Goal: Book appointment/travel/reservation

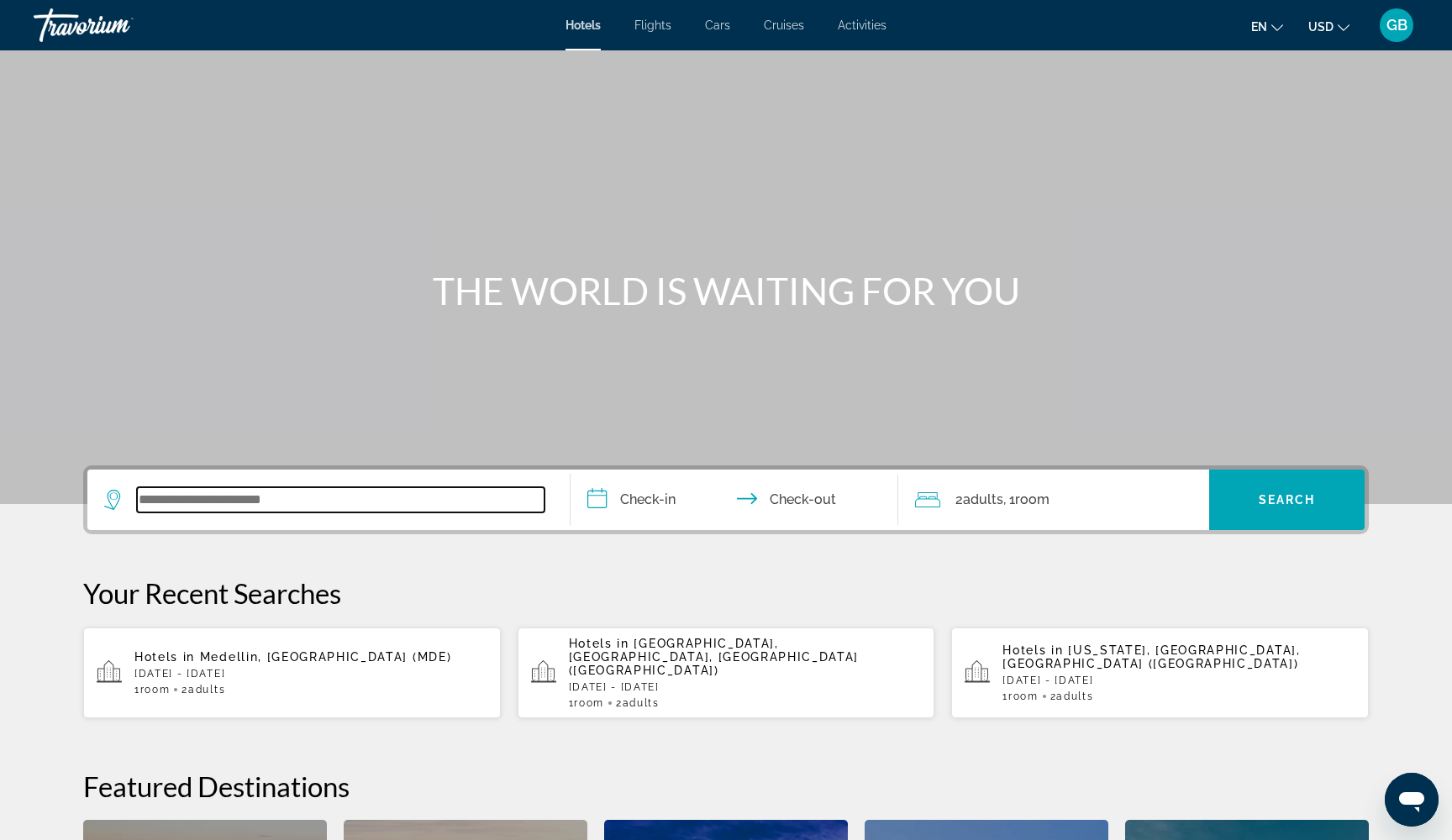
click at [210, 494] on input "Search widget" at bounding box center [340, 499] width 408 height 25
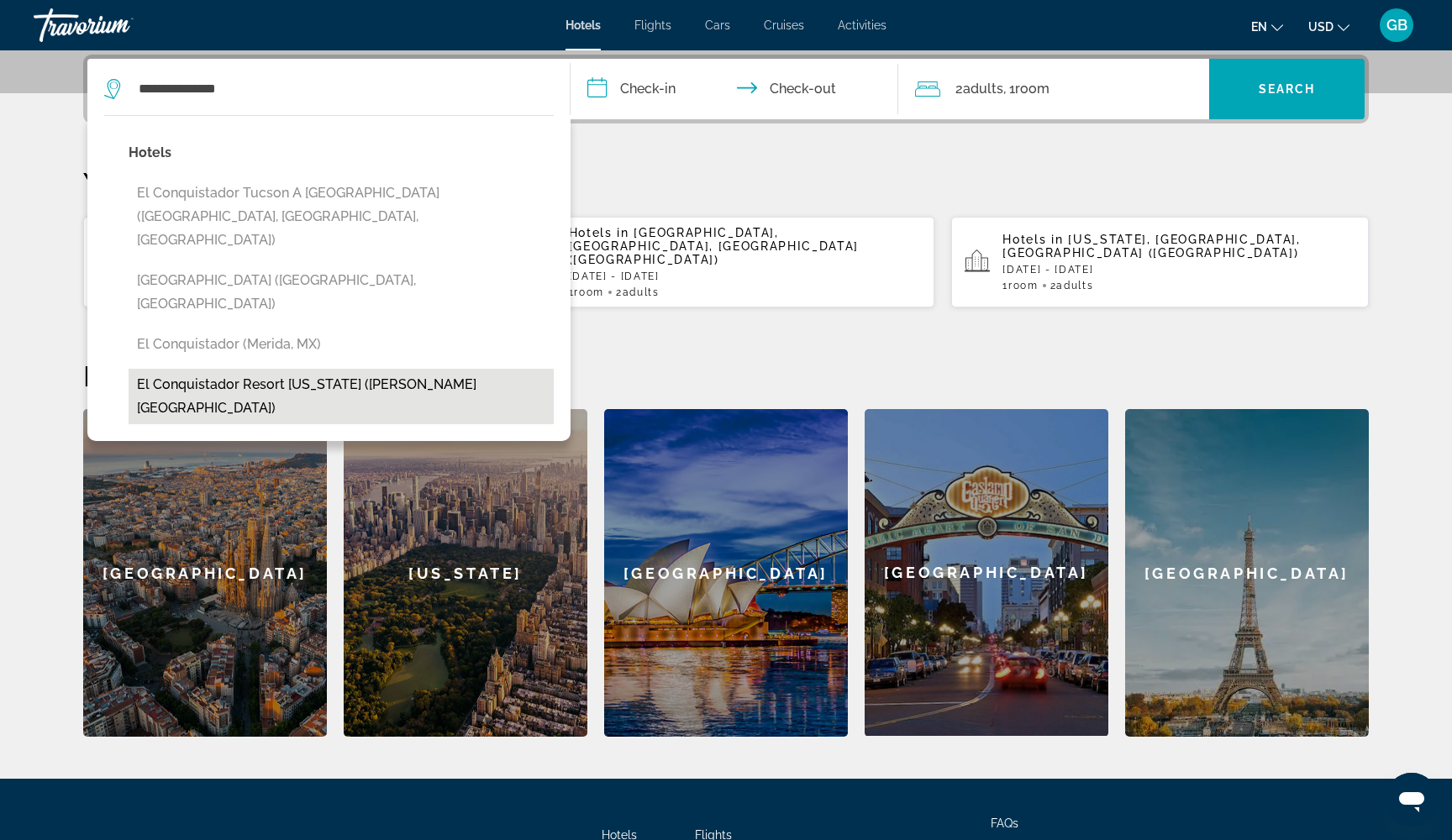
click at [350, 369] on button "El Conquistador Resort [US_STATE] ([PERSON_NAME][GEOGRAPHIC_DATA])" at bounding box center [340, 397] width 425 height 56
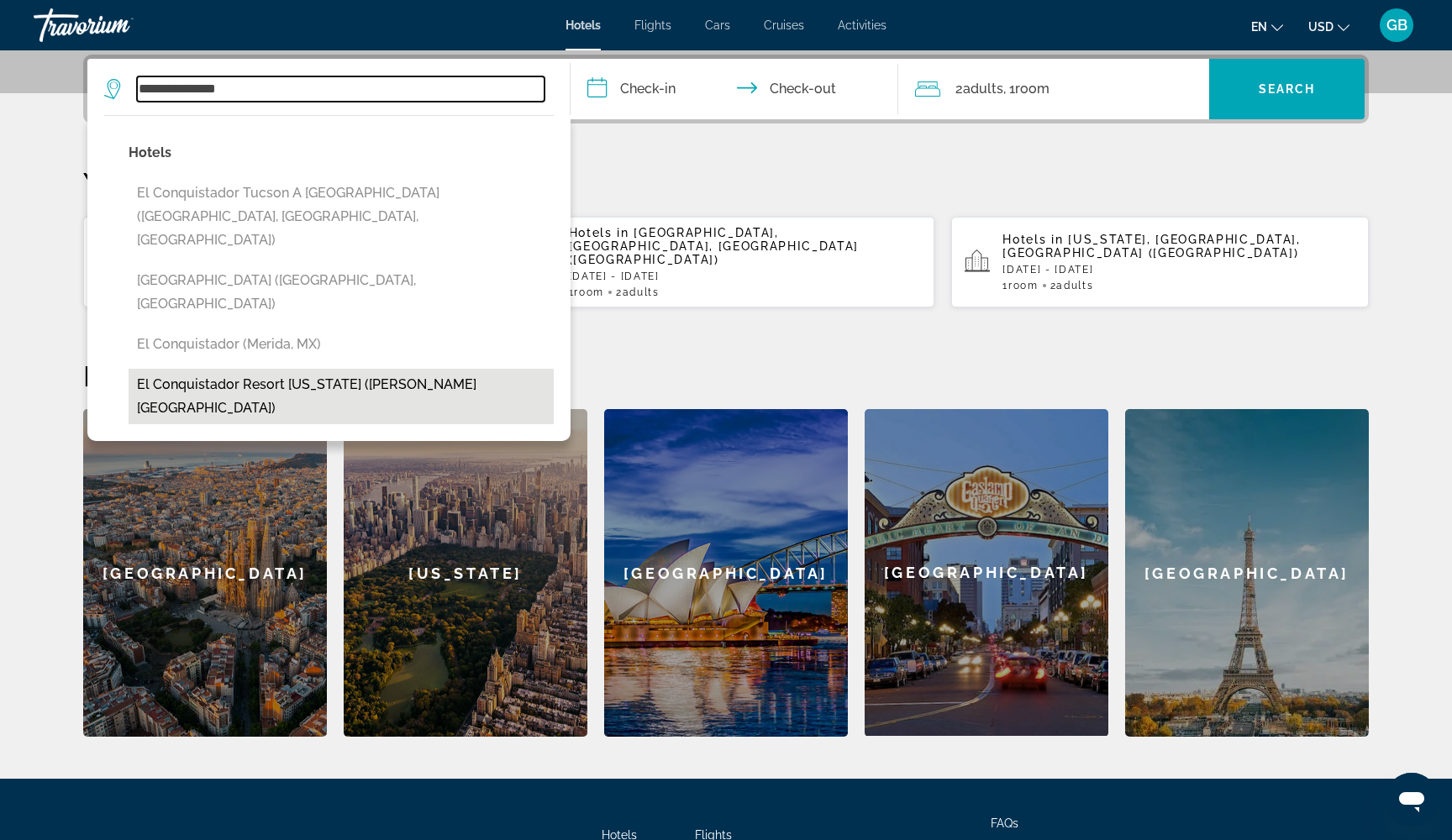
type input "**********"
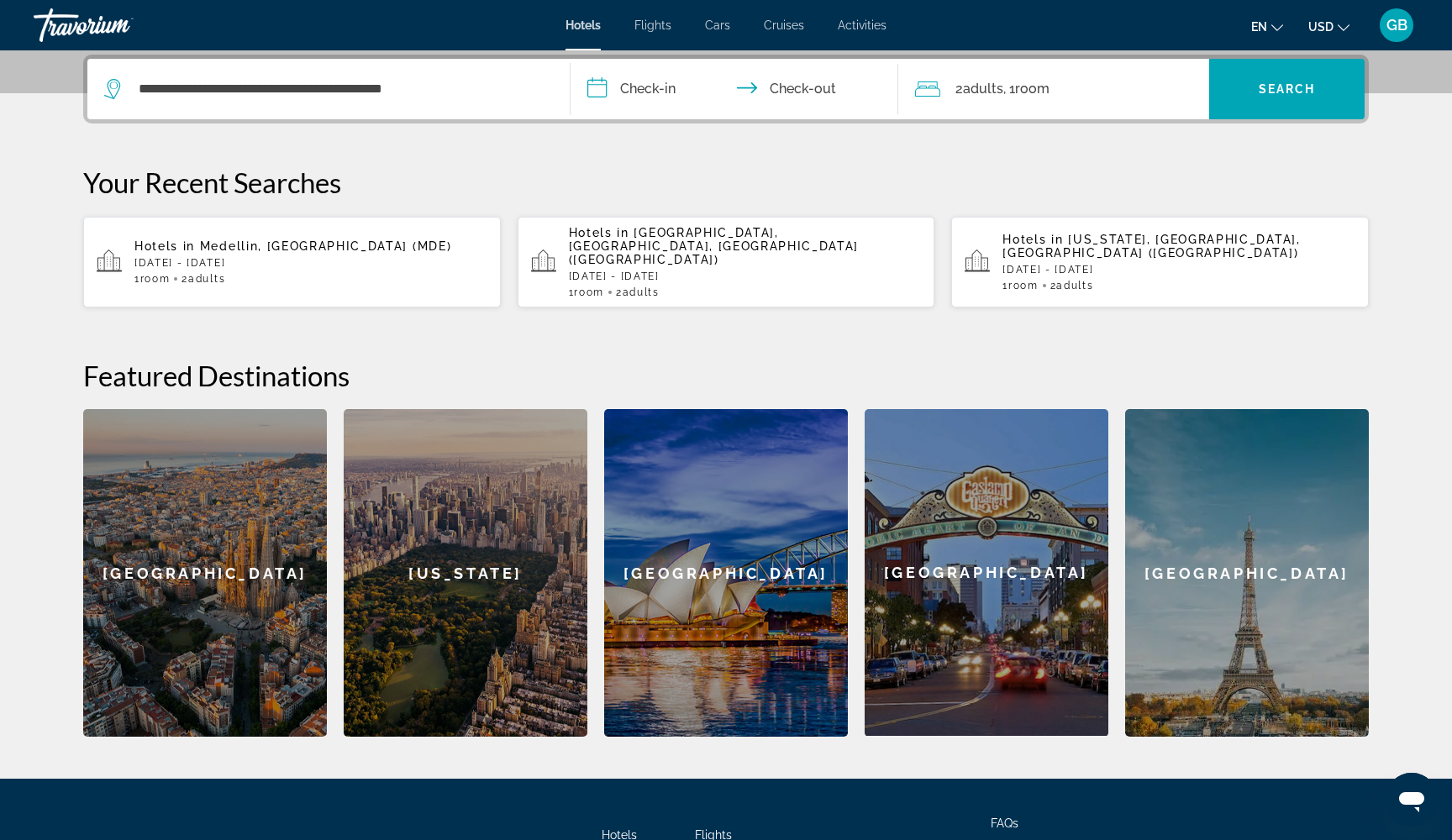
click at [595, 88] on input "**********" at bounding box center [738, 91] width 335 height 66
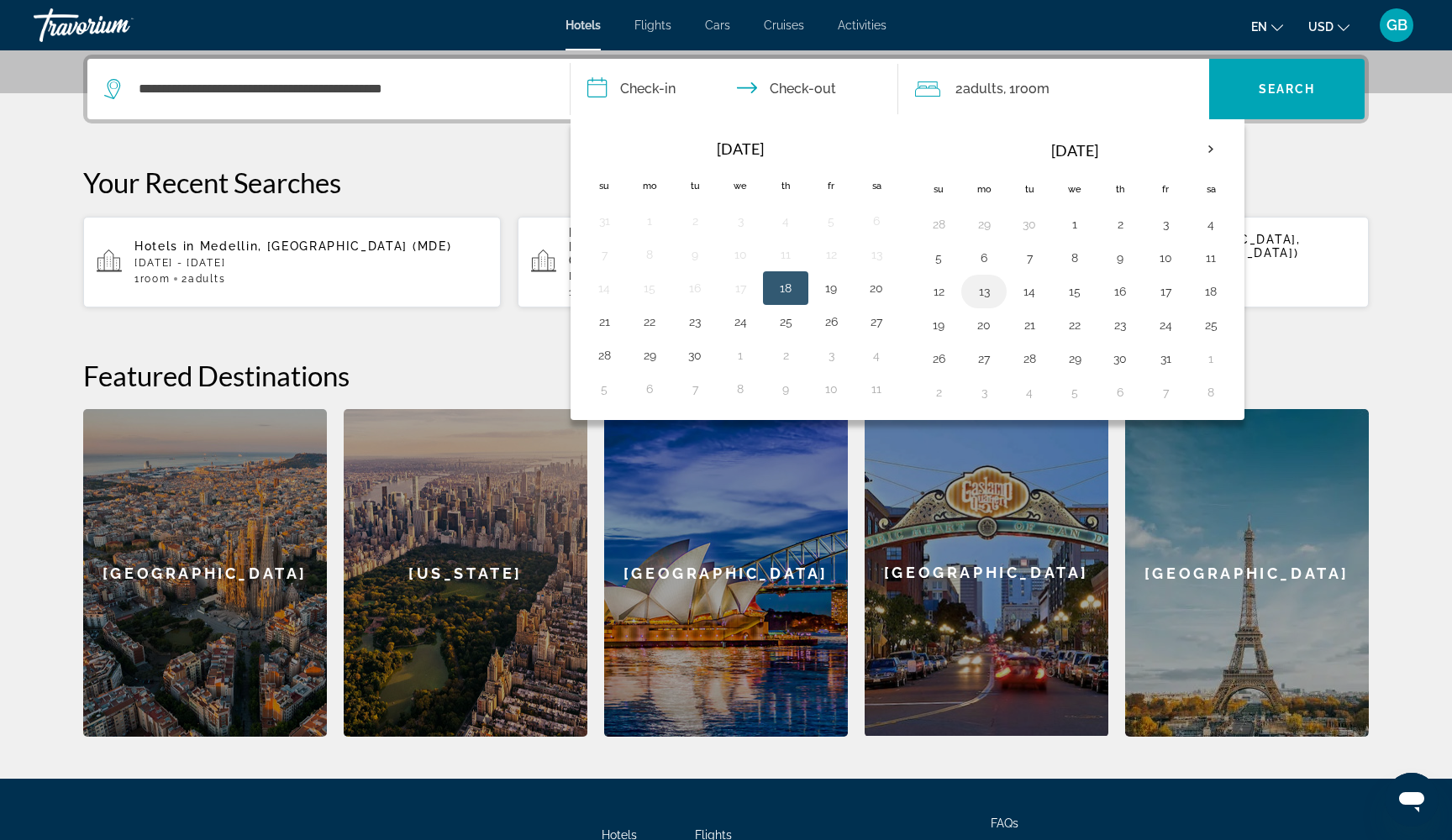
click at [984, 293] on button "13" at bounding box center [983, 291] width 27 height 23
click at [1127, 282] on button "16" at bounding box center [1120, 291] width 27 height 23
type input "**********"
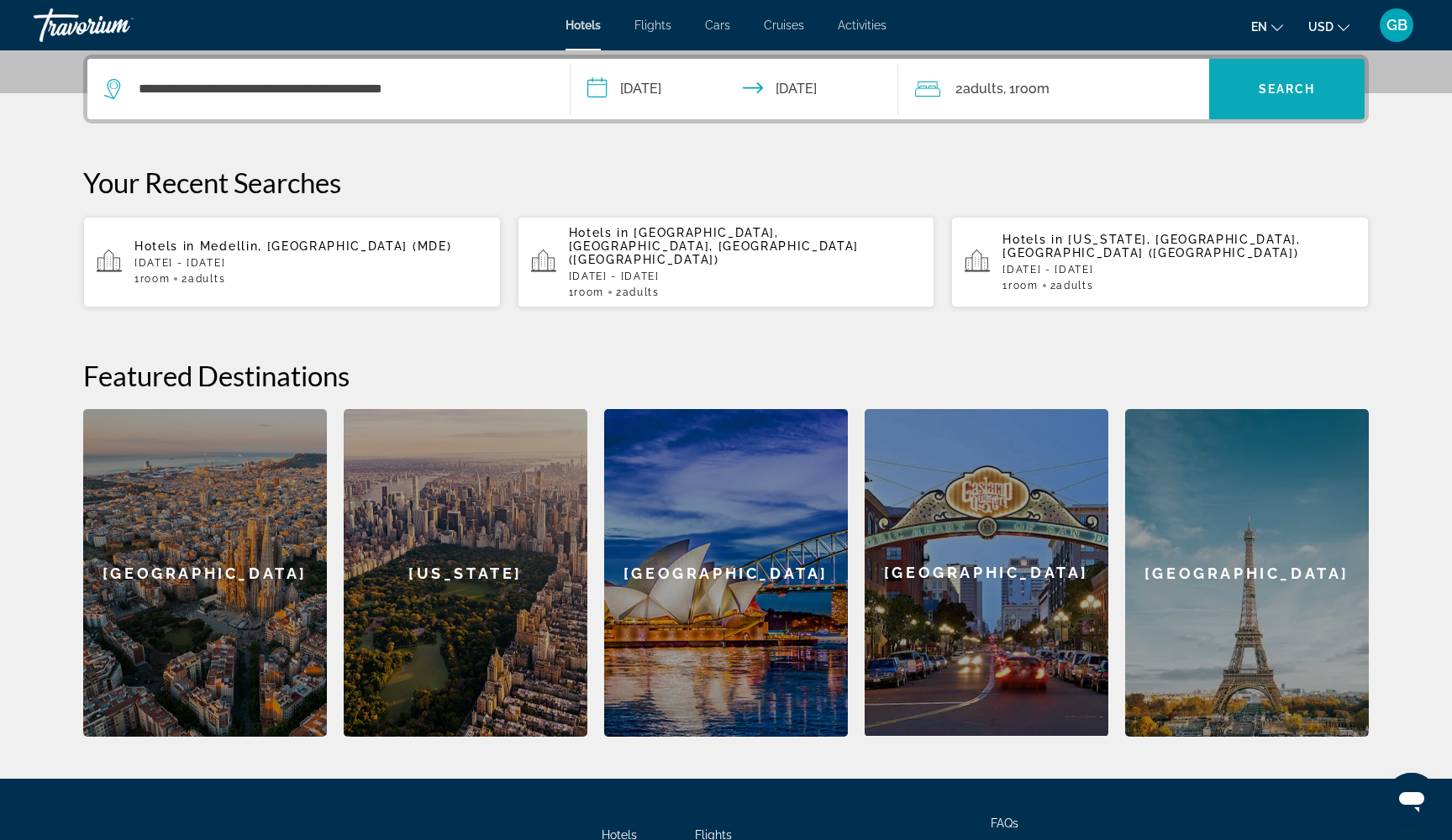
click at [1266, 80] on span "Search widget" at bounding box center [1287, 88] width 155 height 40
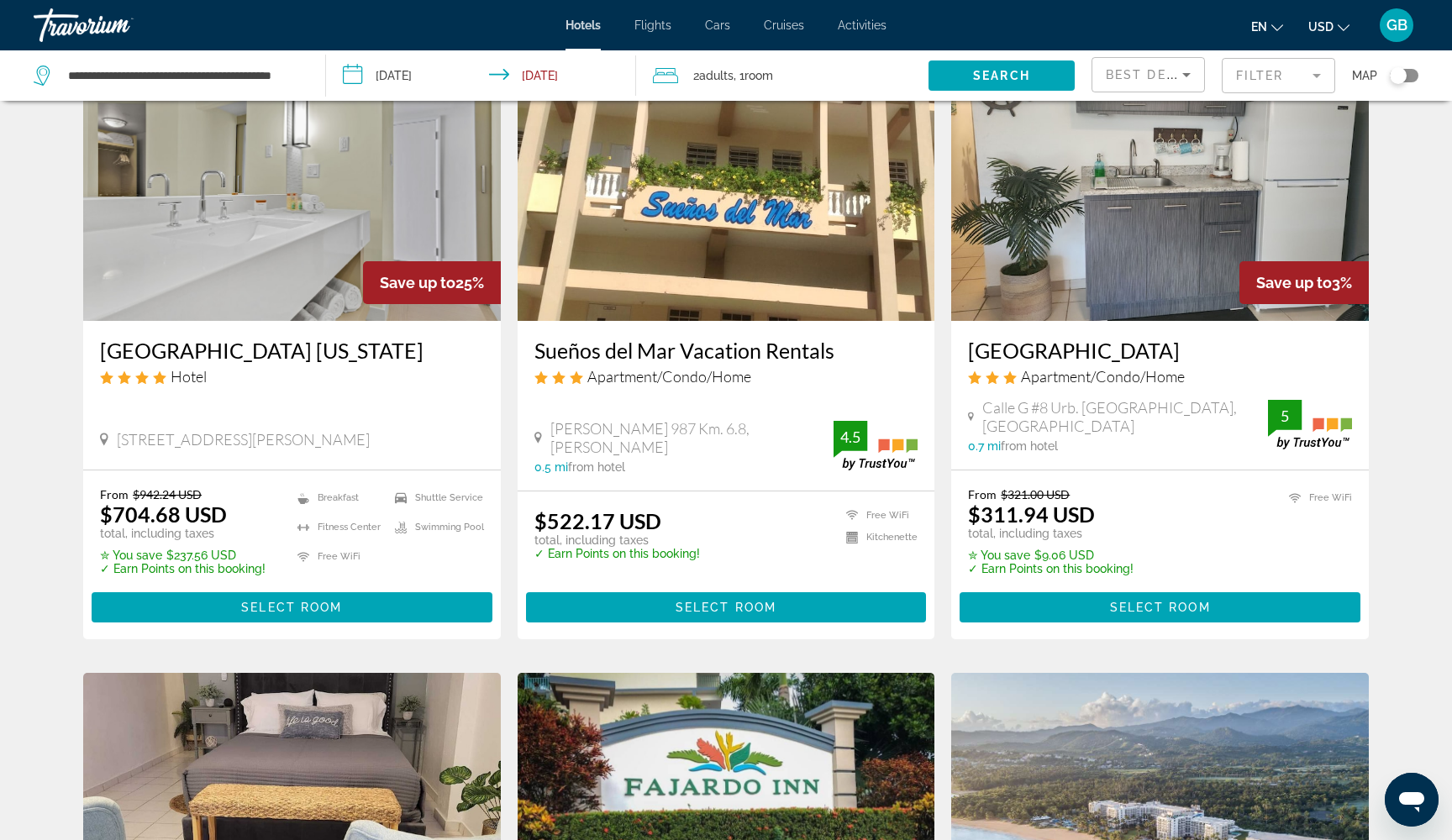
scroll to position [108, 0]
click at [332, 610] on span "Select Room" at bounding box center [291, 607] width 100 height 13
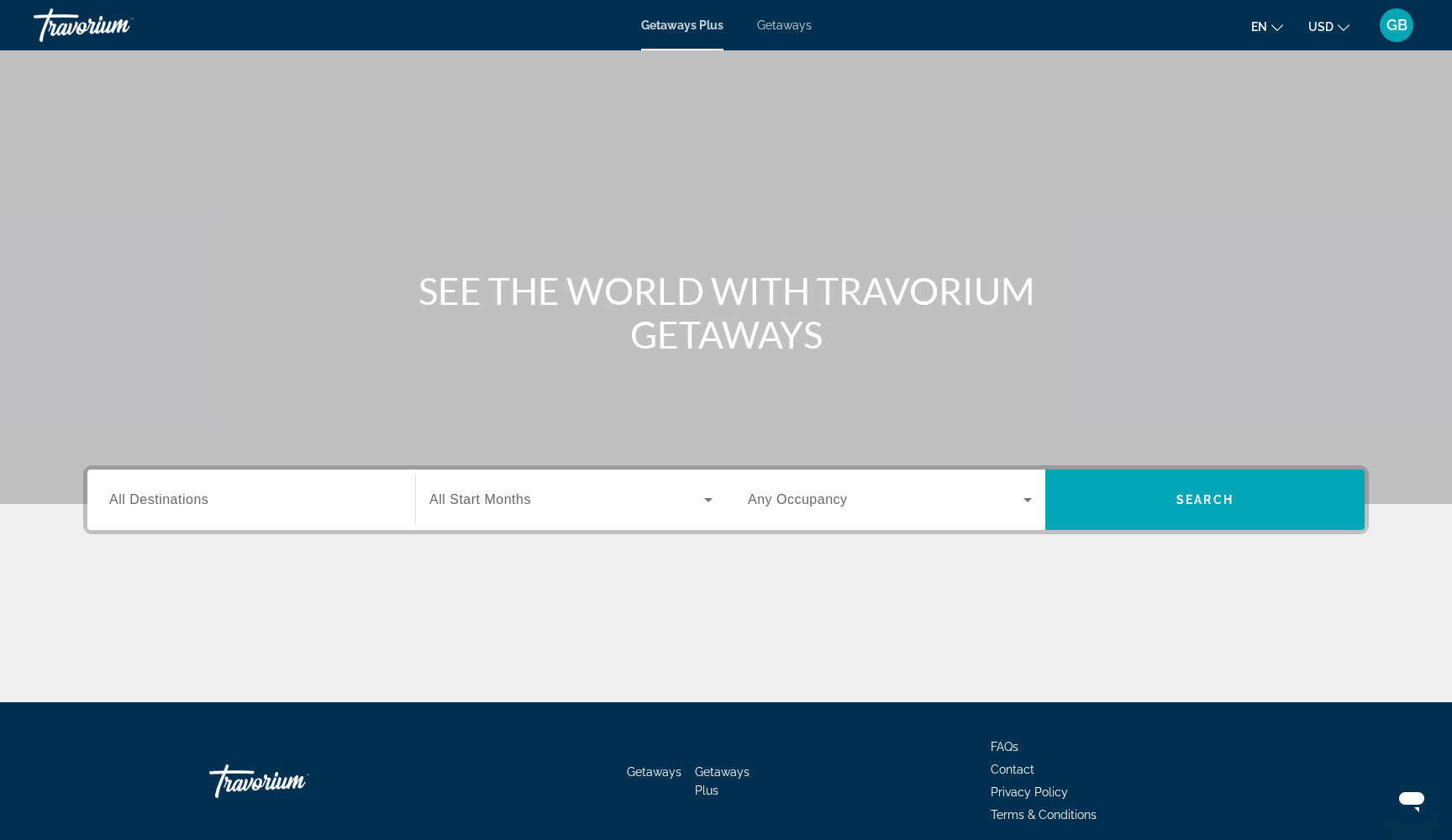
click at [788, 23] on span "Getaways" at bounding box center [785, 25] width 55 height 13
click at [677, 22] on span "Getaways Plus" at bounding box center [682, 25] width 82 height 13
click at [116, 500] on span "All Destinations" at bounding box center [159, 499] width 99 height 14
click at [116, 500] on input "Destination All Destinations" at bounding box center [252, 501] width 284 height 20
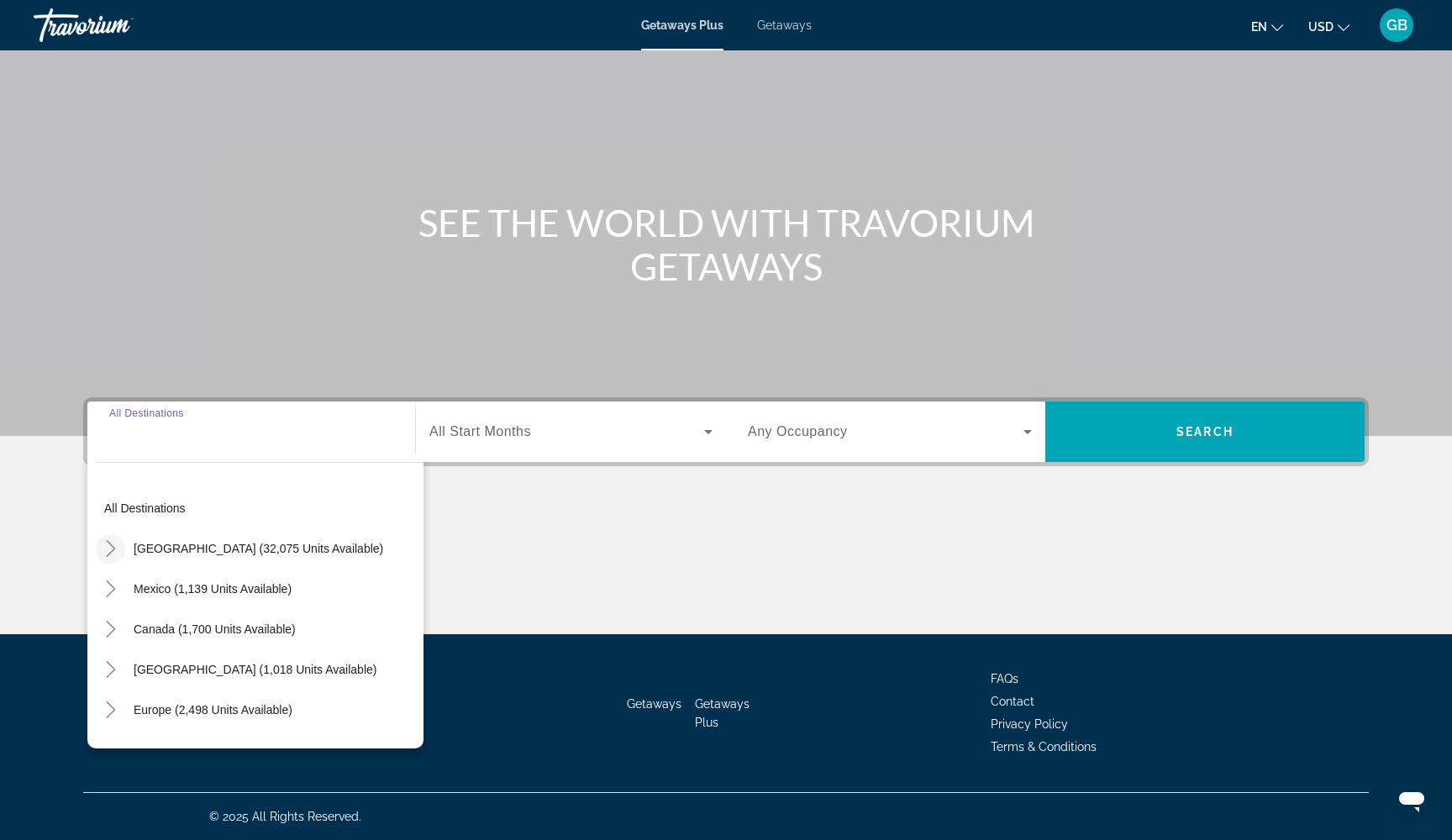
click at [112, 544] on icon "Toggle United States (32,075 units available)" at bounding box center [111, 548] width 17 height 17
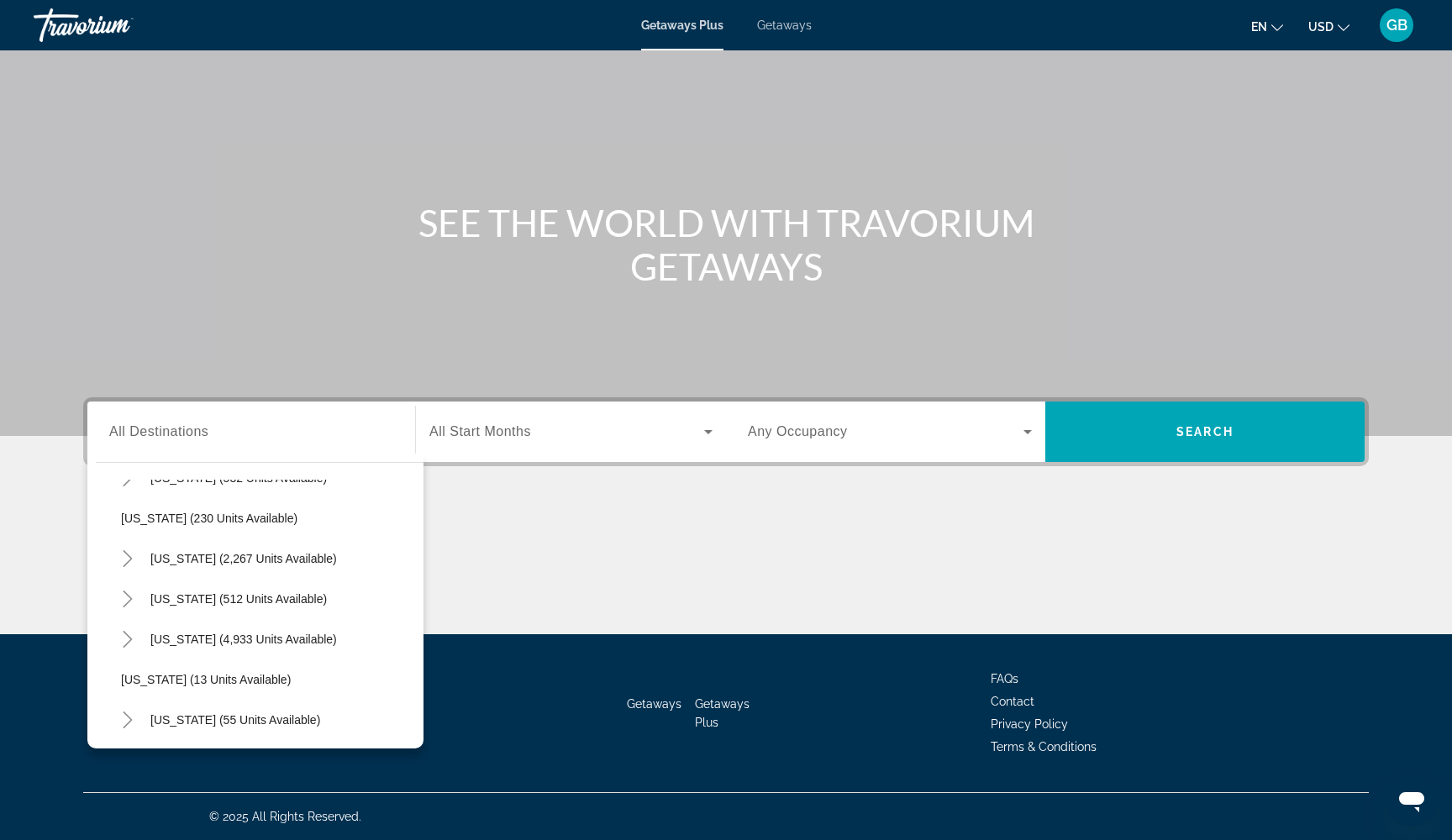
scroll to position [61, 0]
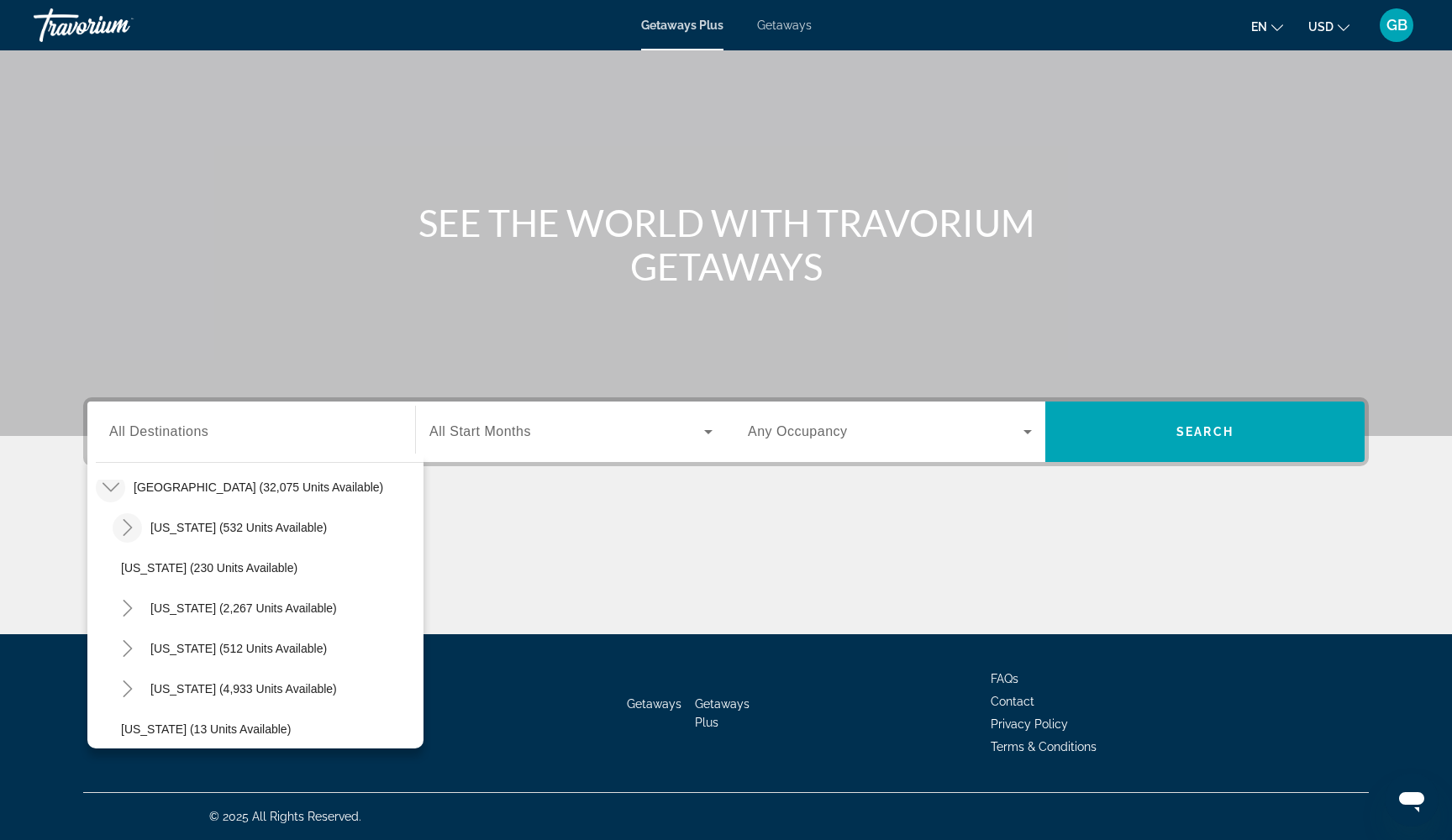
click at [131, 518] on mat-icon "Toggle Arizona (532 units available)" at bounding box center [127, 528] width 30 height 30
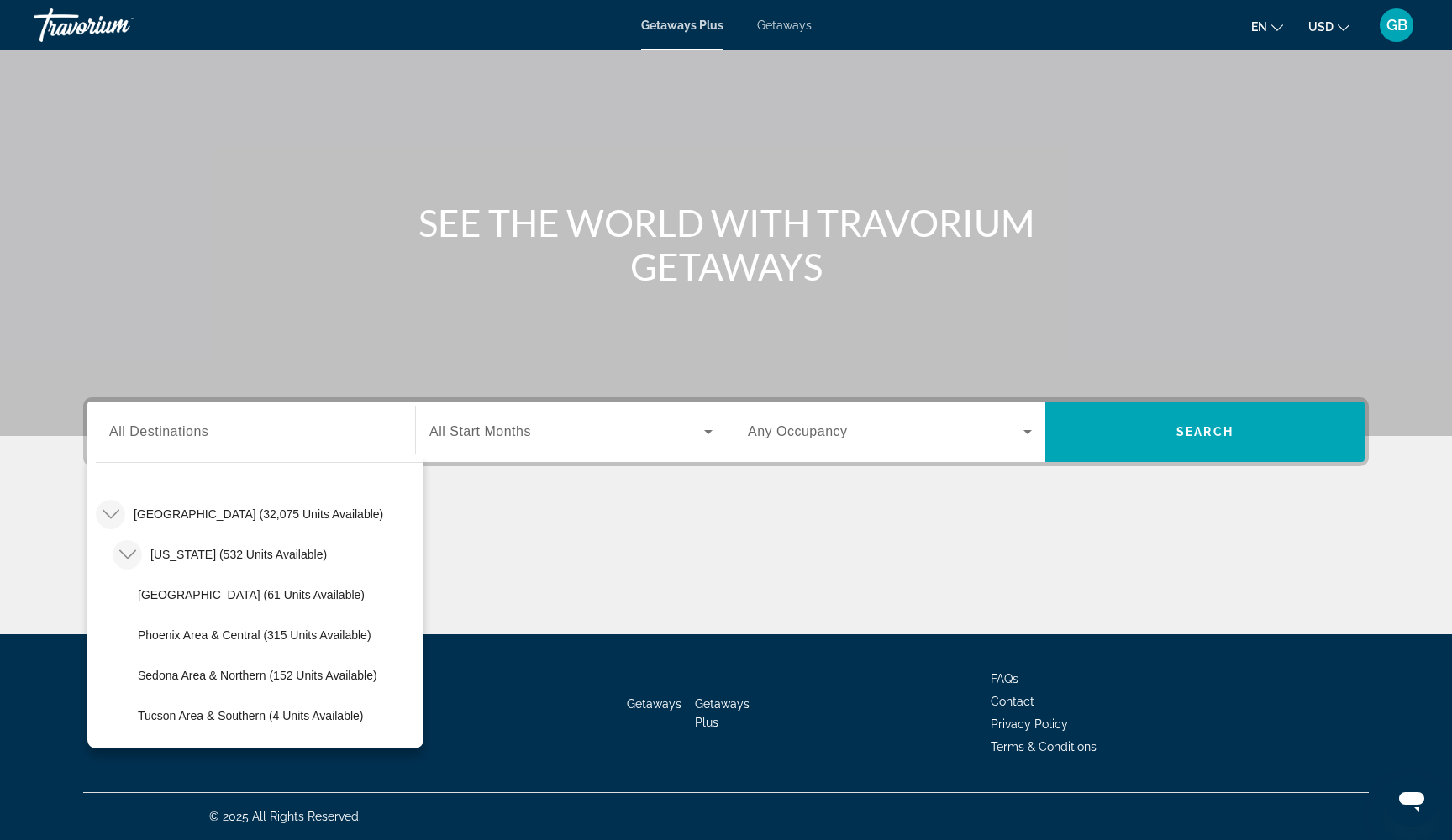
scroll to position [33, 0]
click at [123, 556] on icon "Toggle Arizona (532 units available)" at bounding box center [126, 556] width 17 height 9
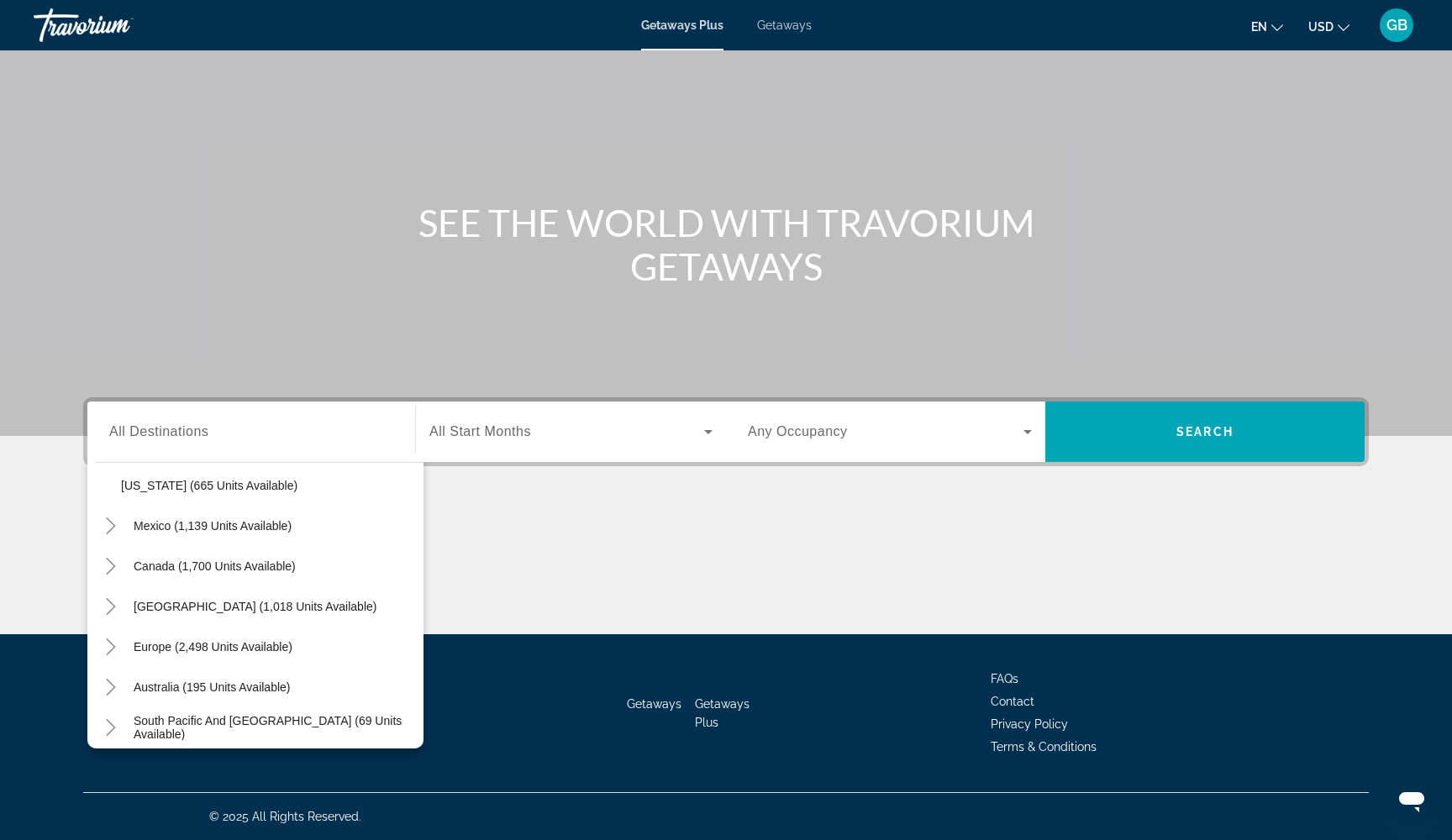
scroll to position [1598, 0]
click at [111, 601] on icon "Toggle Caribbean & Atlantic Islands (1,018 units available)" at bounding box center [111, 604] width 9 height 17
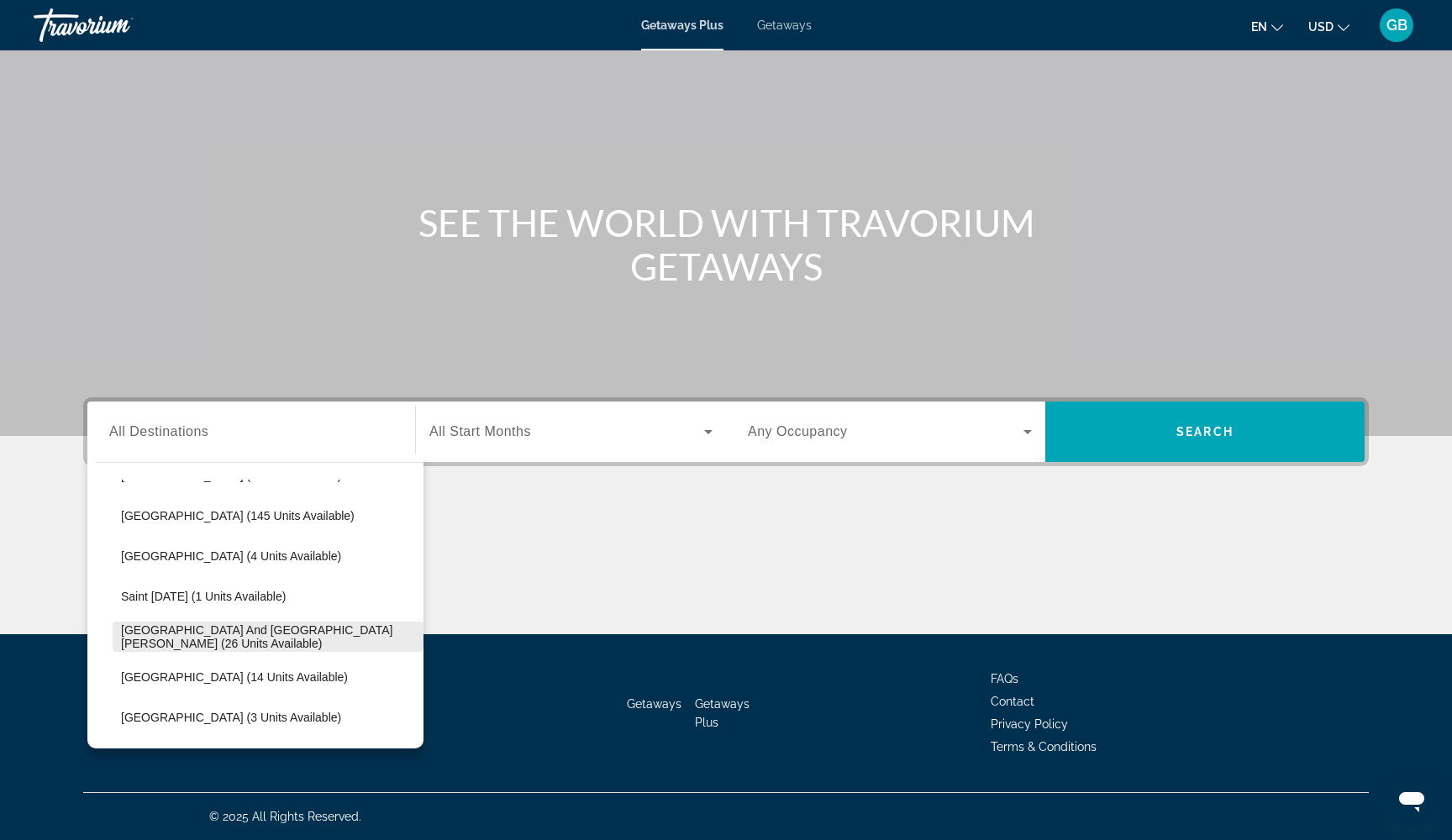
scroll to position [1835, 0]
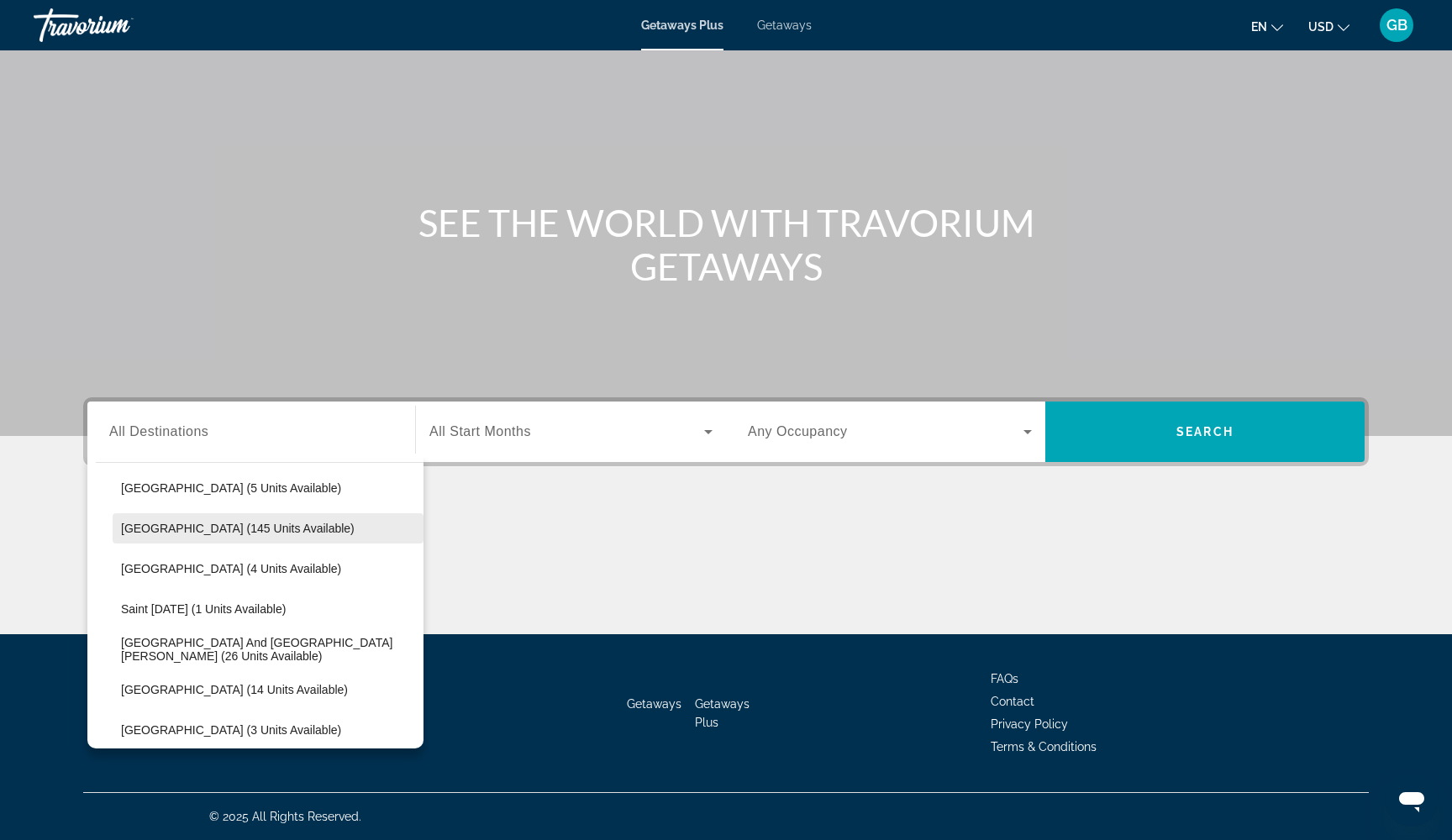
click at [214, 532] on span "Dominican Republic (145 units available)" at bounding box center [237, 528] width 233 height 13
type input "**********"
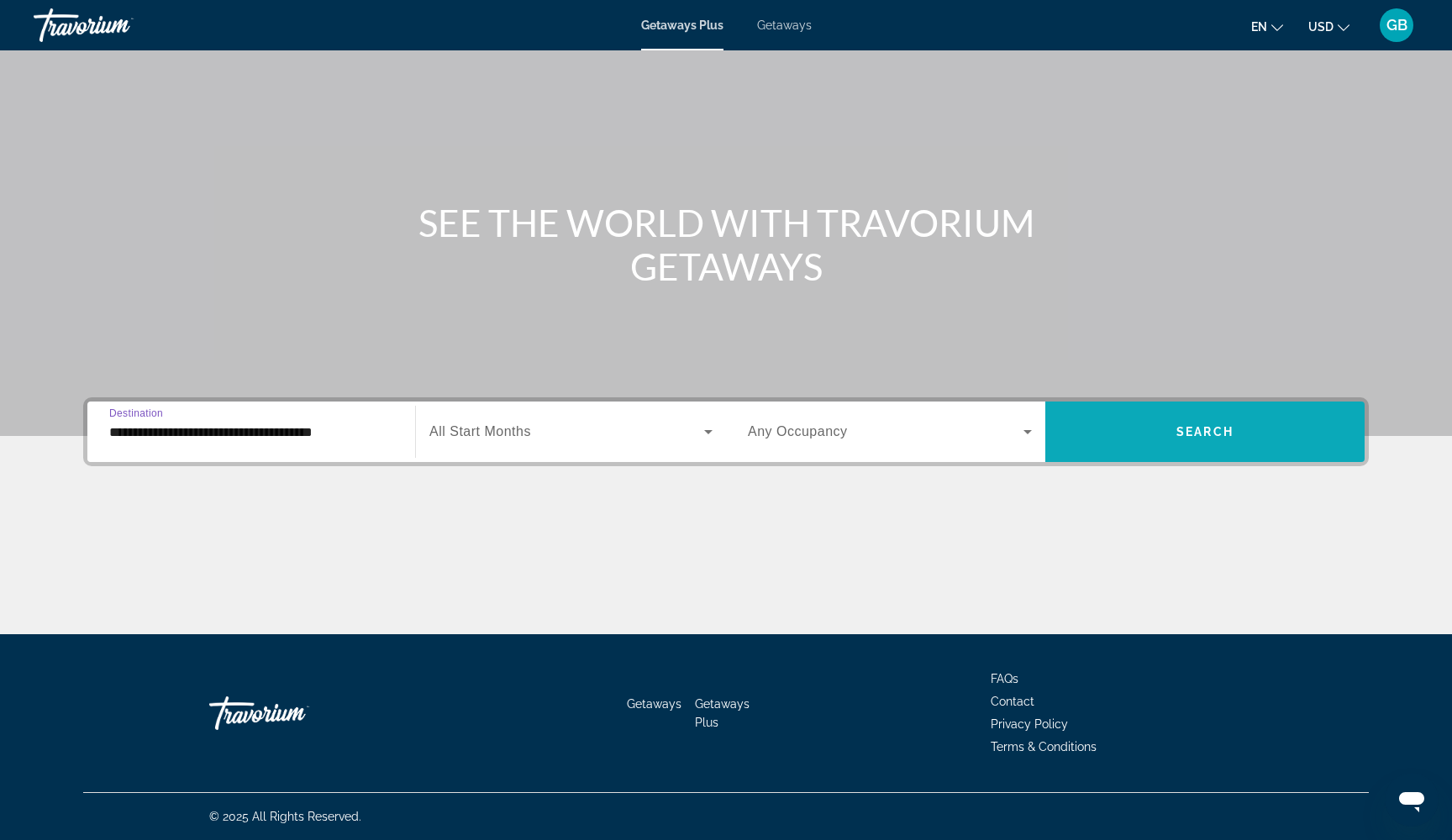
click at [1263, 452] on span "Search widget" at bounding box center [1206, 431] width 320 height 60
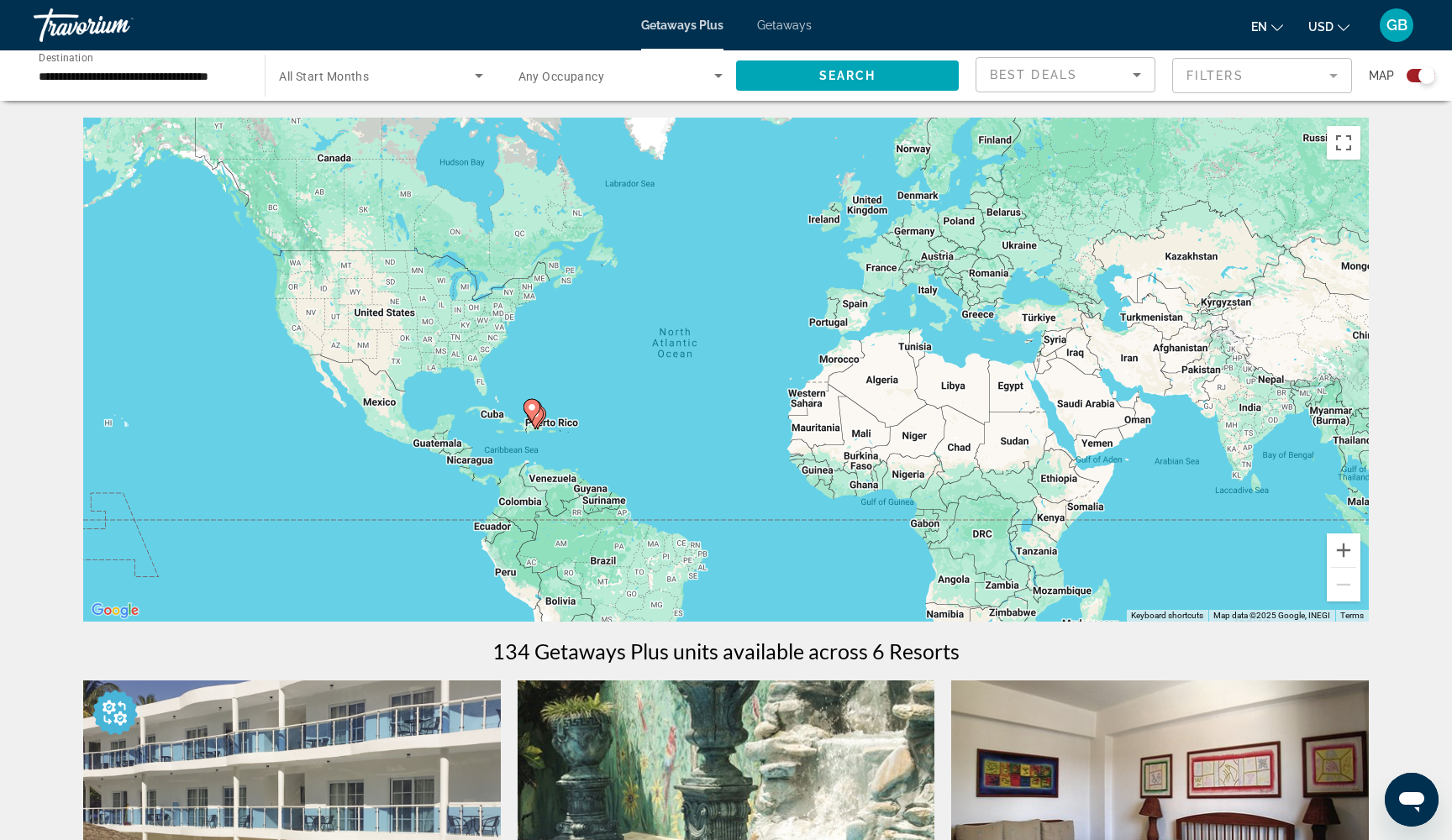
click at [769, 26] on span "Getaways" at bounding box center [785, 25] width 55 height 13
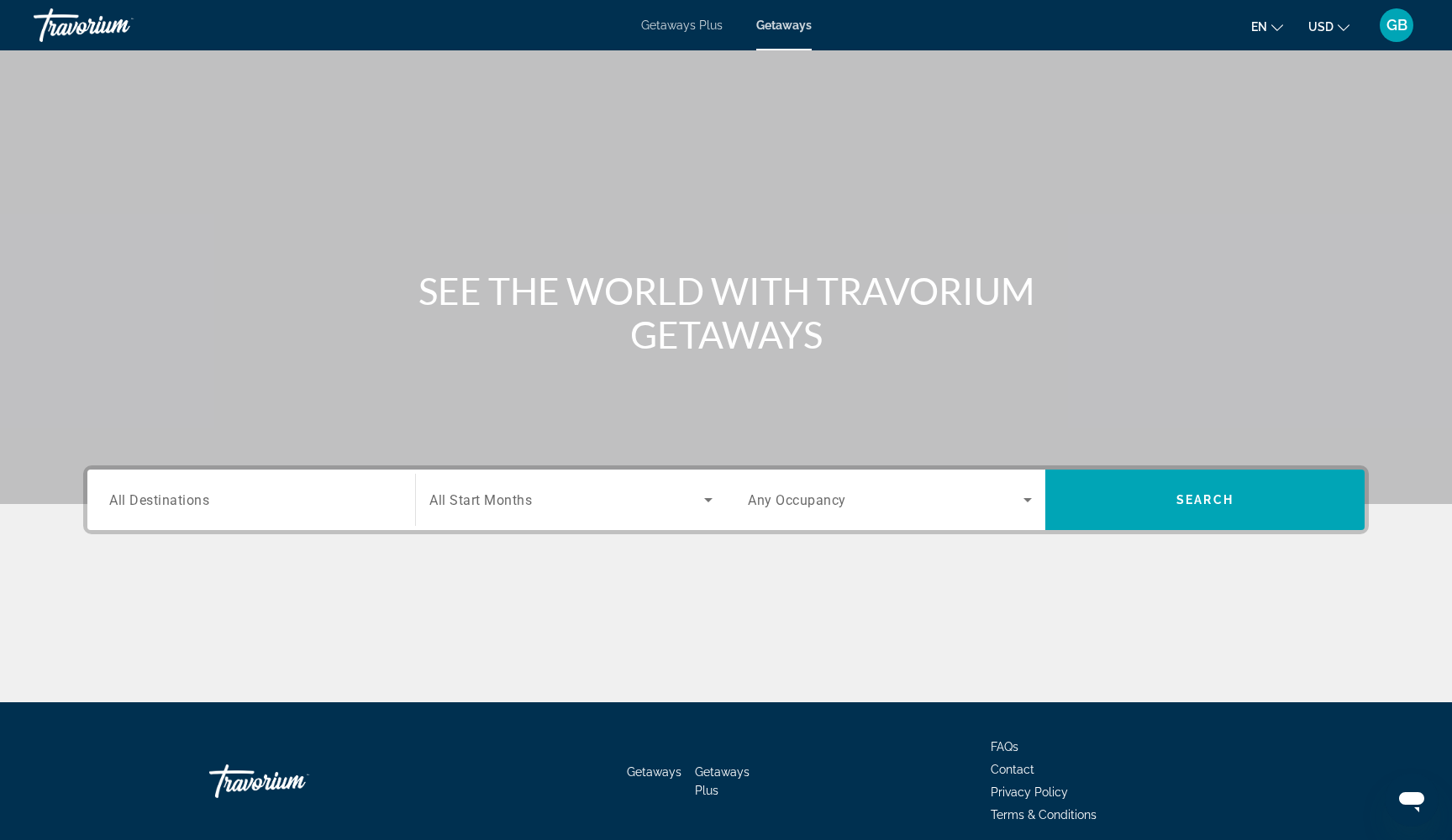
click at [134, 492] on input "Destination All Destinations" at bounding box center [252, 501] width 284 height 20
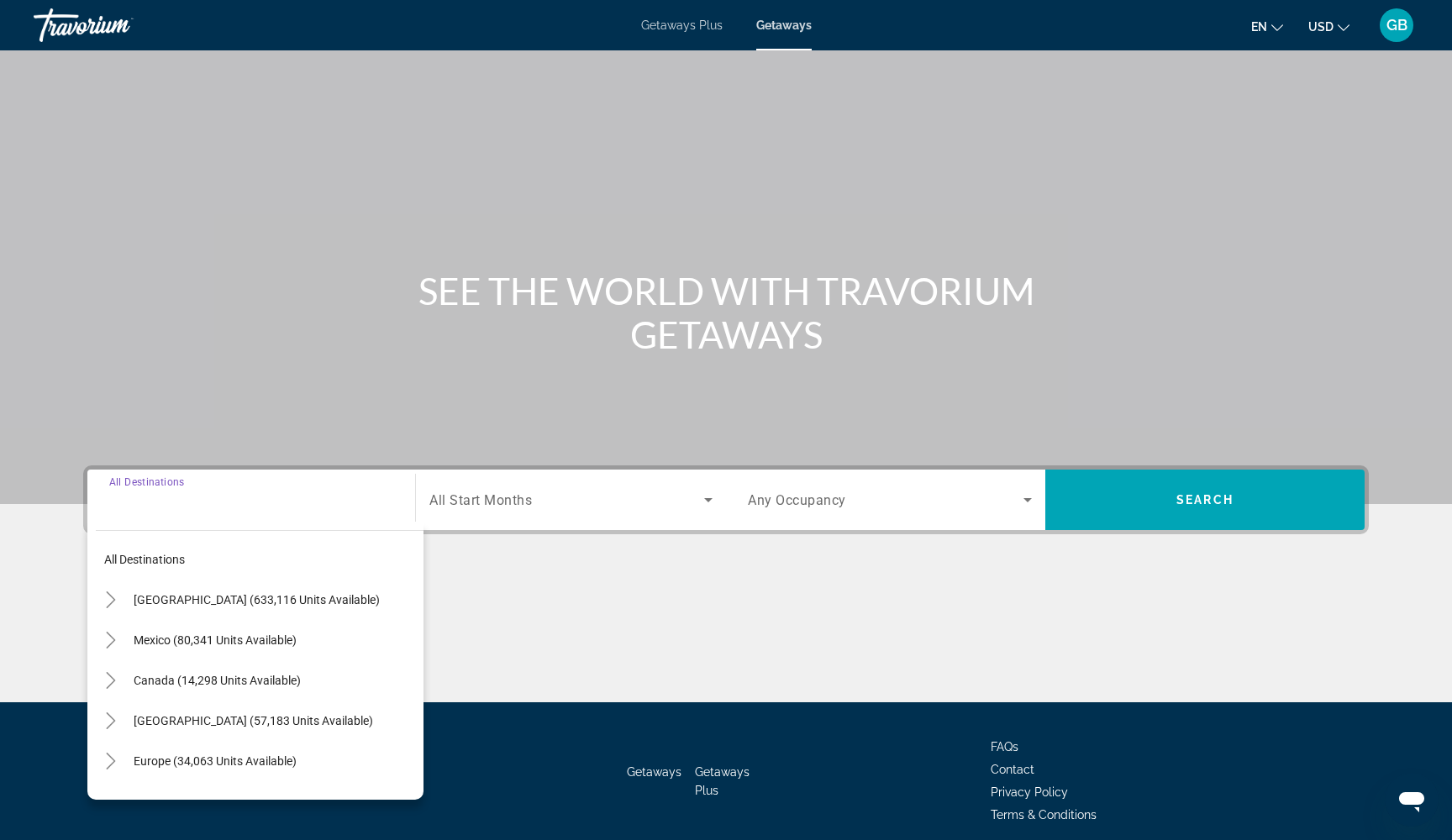
scroll to position [68, 0]
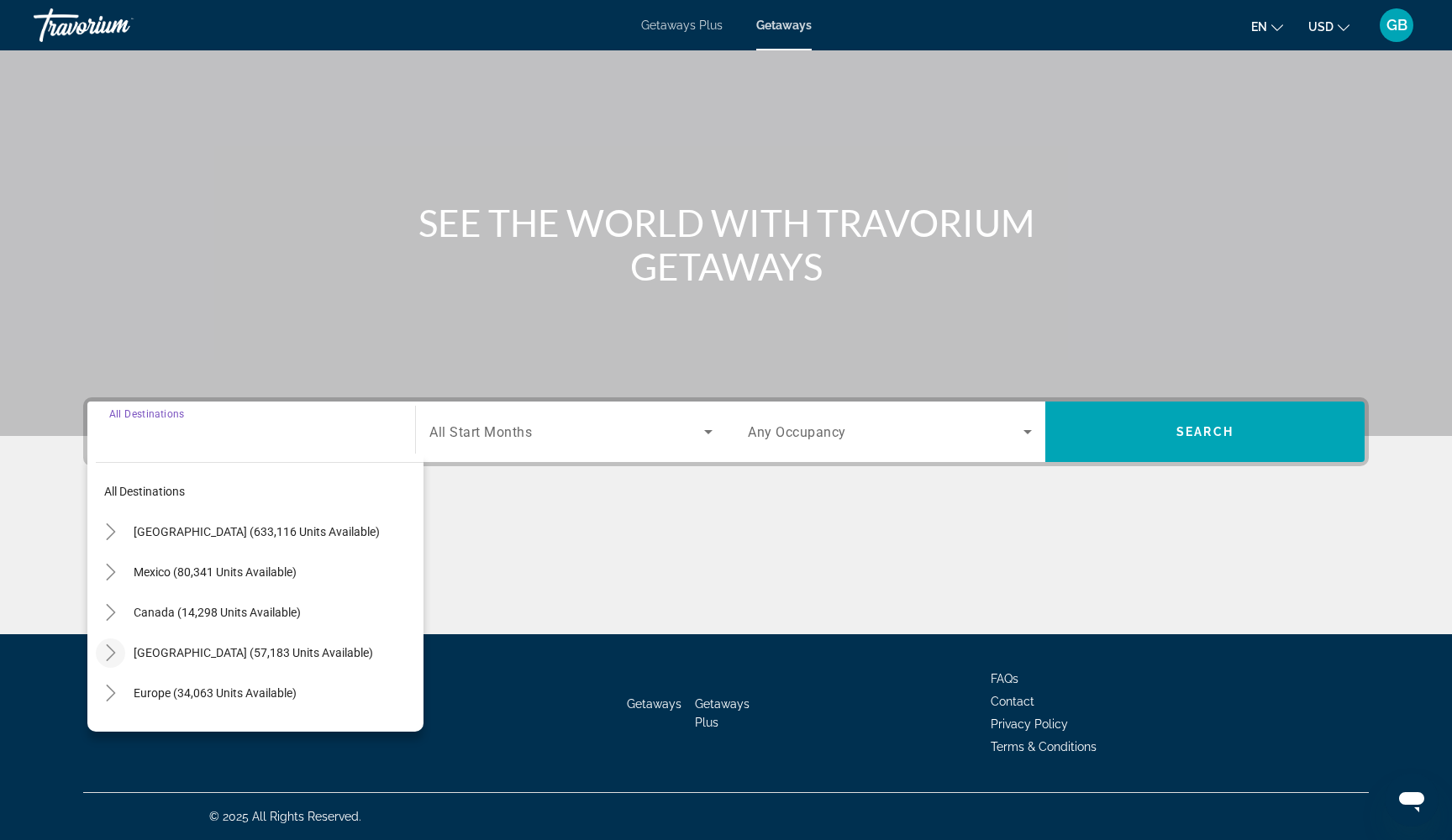
click at [111, 650] on icon "Toggle Caribbean & Atlantic Islands (57,183 units available)" at bounding box center [111, 652] width 9 height 17
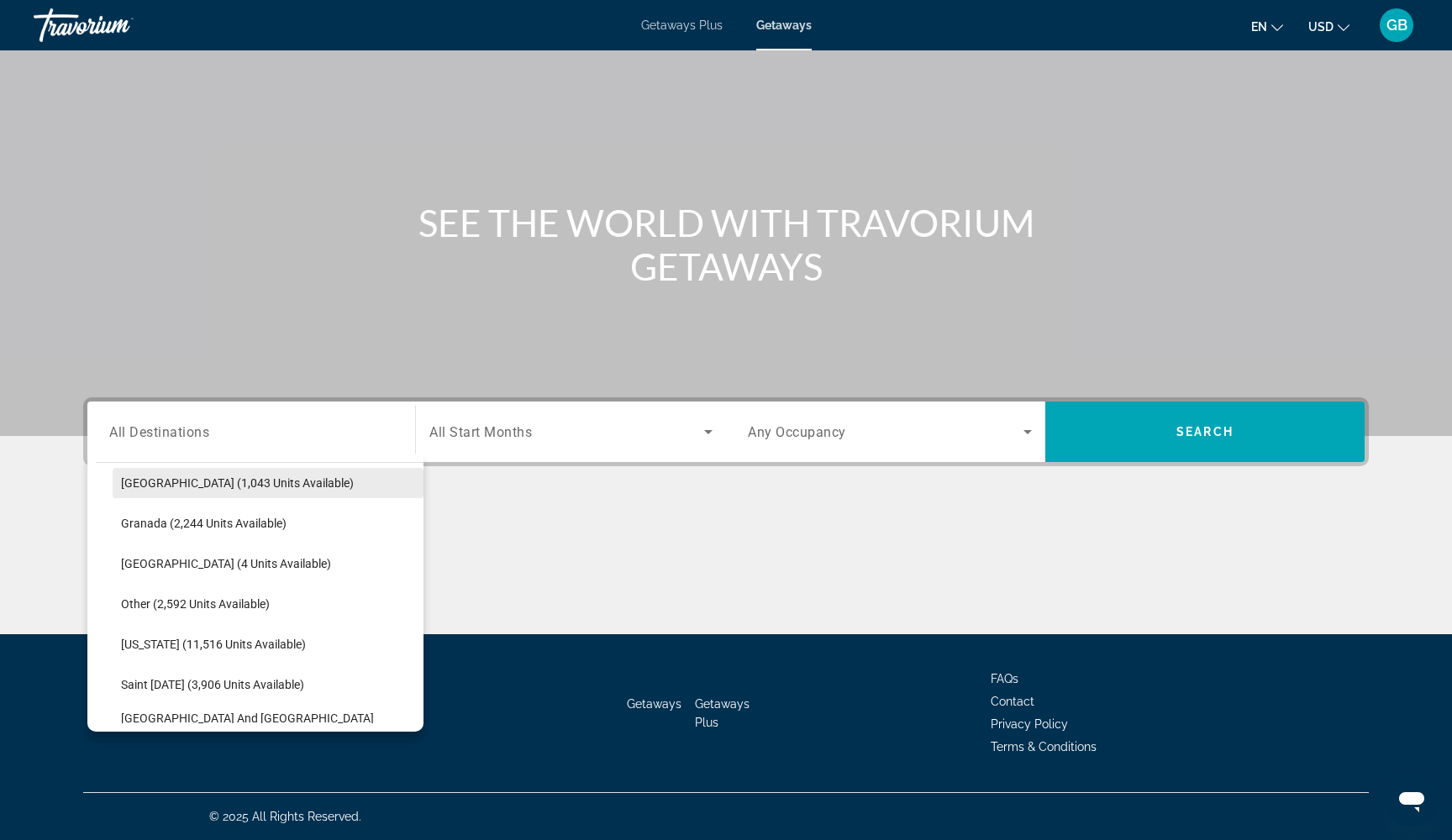
scroll to position [436, 0]
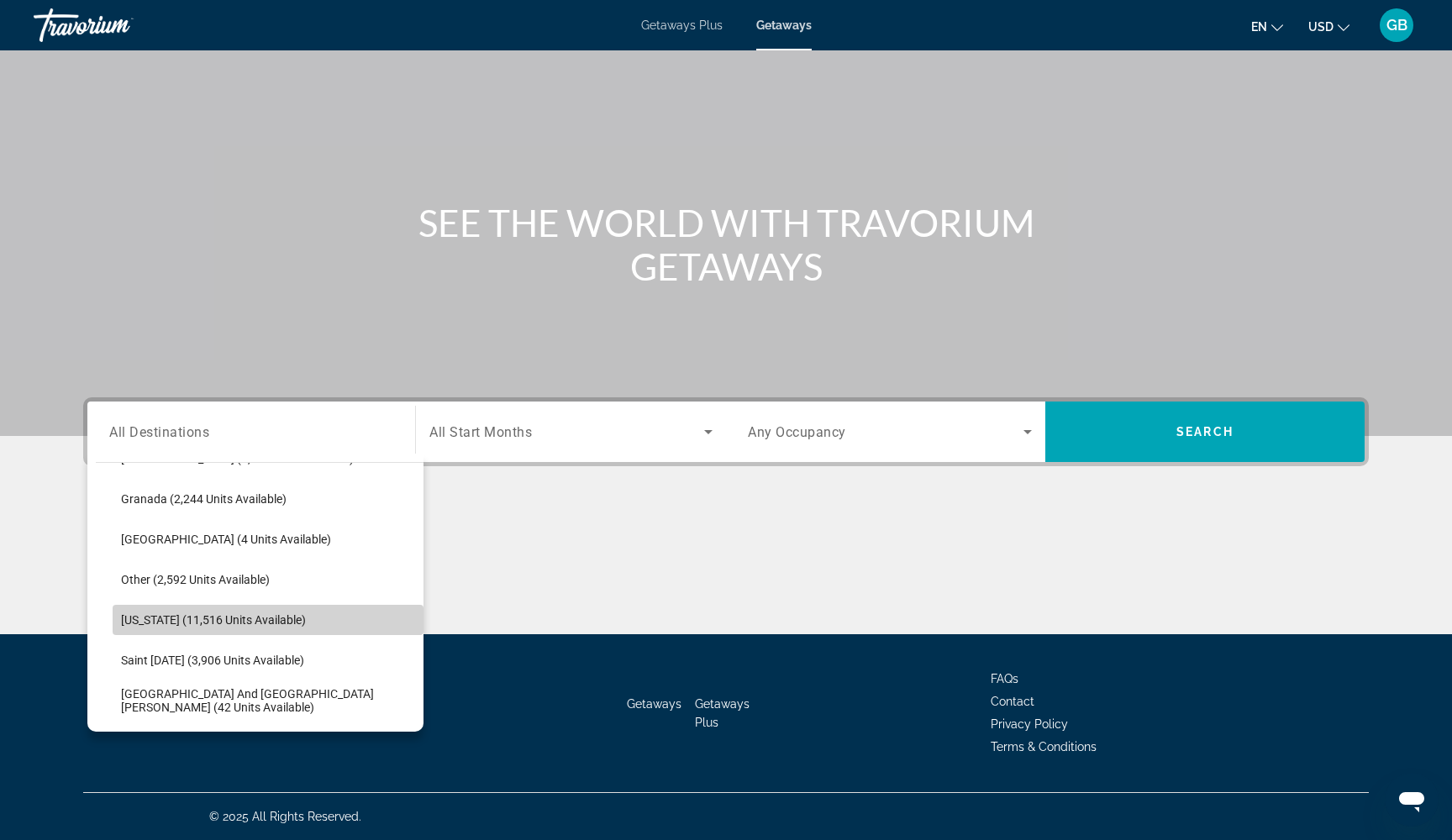
click at [164, 626] on span "Puerto Rico (11,516 units available)" at bounding box center [213, 620] width 185 height 13
type input "**********"
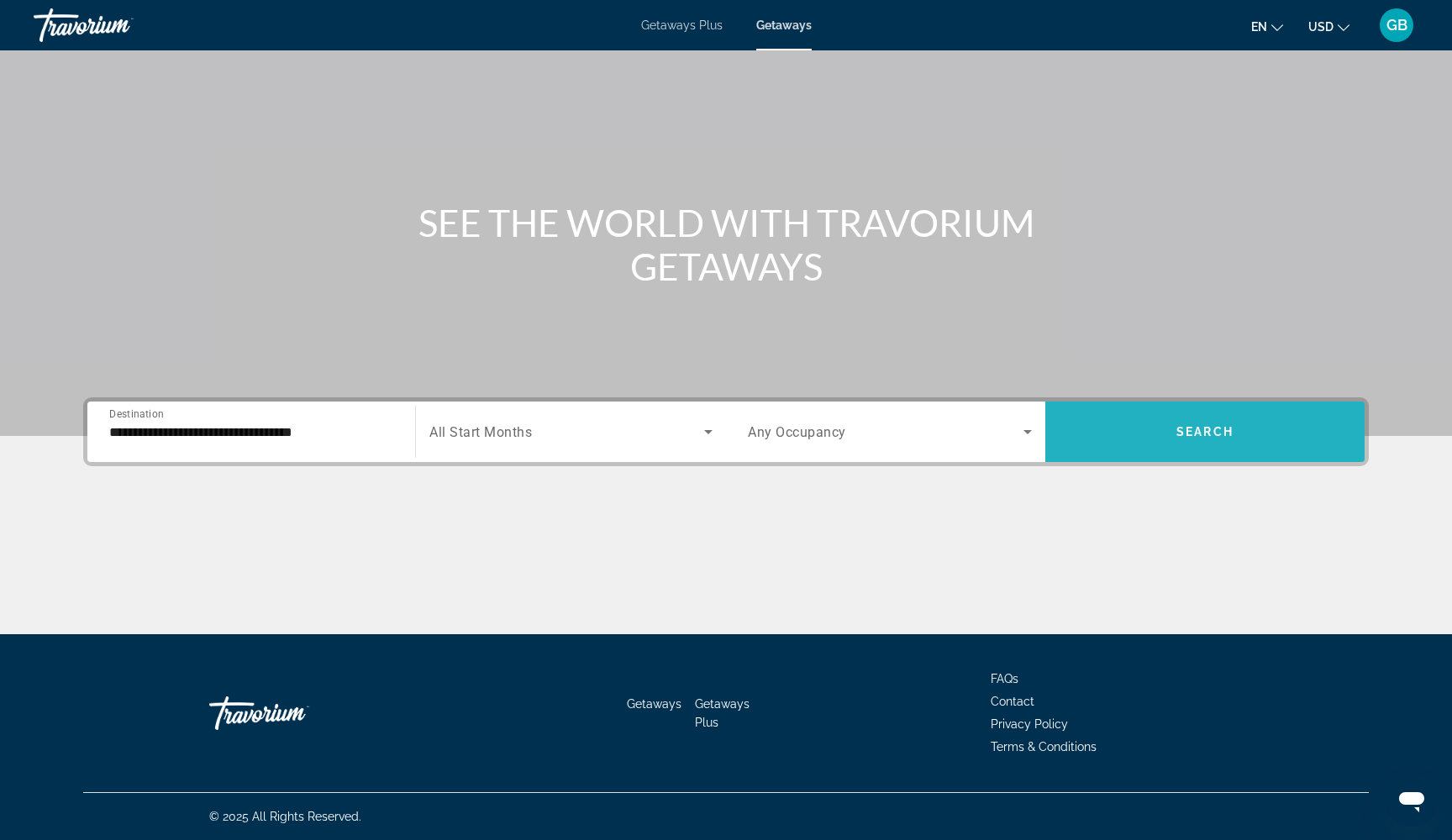
click at [1237, 419] on span "Search widget" at bounding box center [1206, 431] width 320 height 40
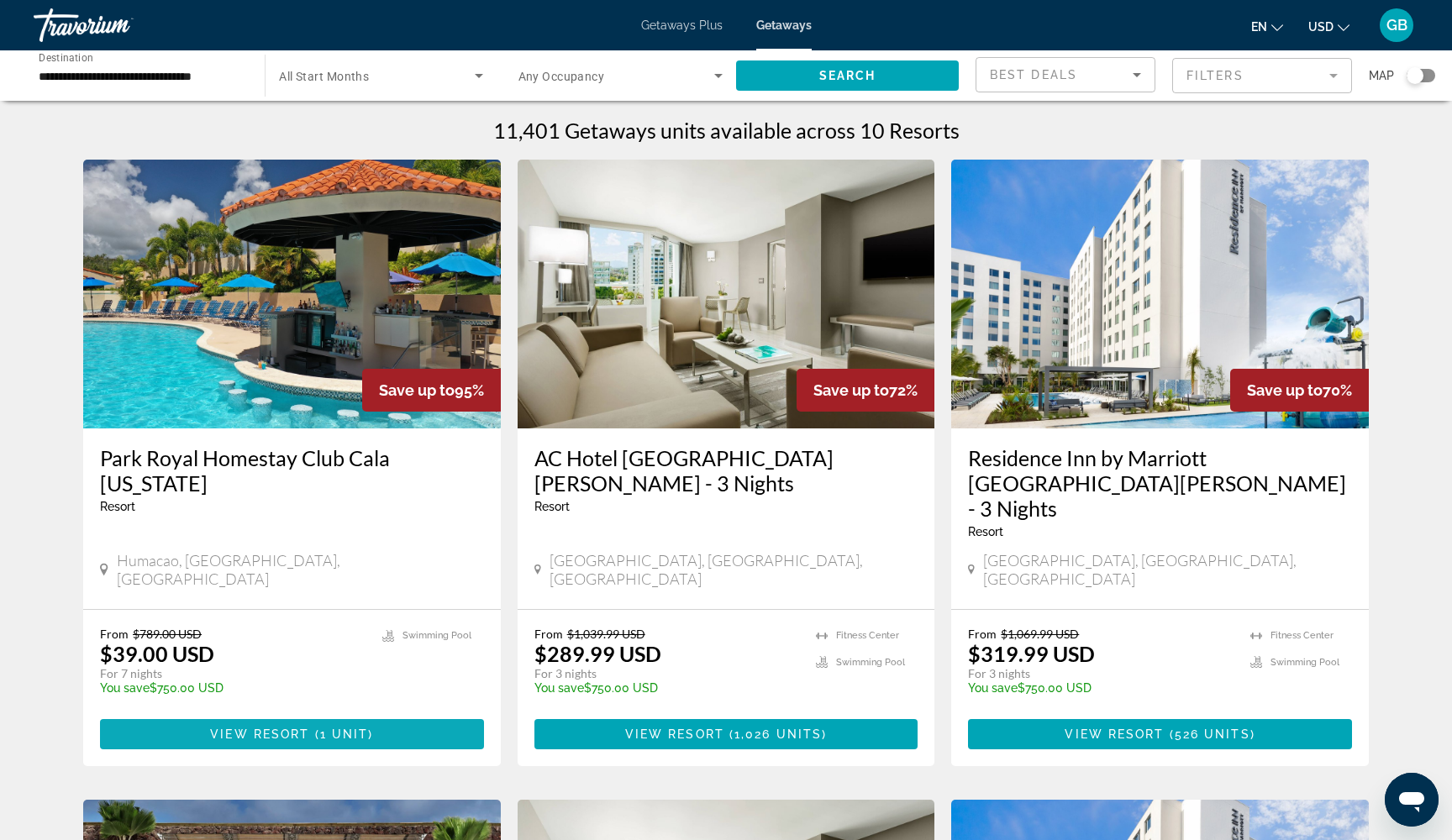
click at [285, 728] on span "View Resort" at bounding box center [259, 734] width 99 height 13
click at [110, 72] on input "**********" at bounding box center [141, 76] width 205 height 20
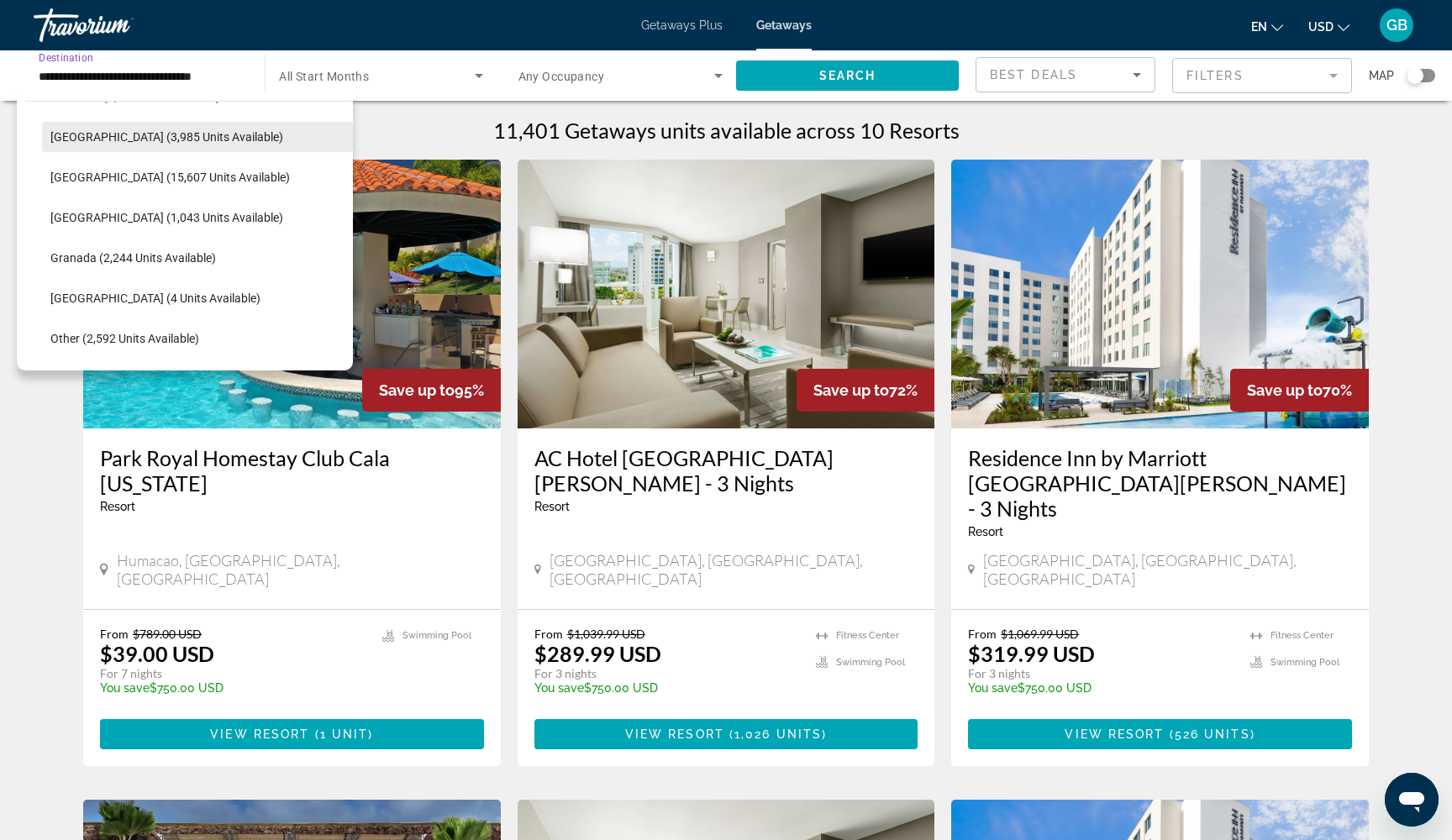
scroll to position [313, 0]
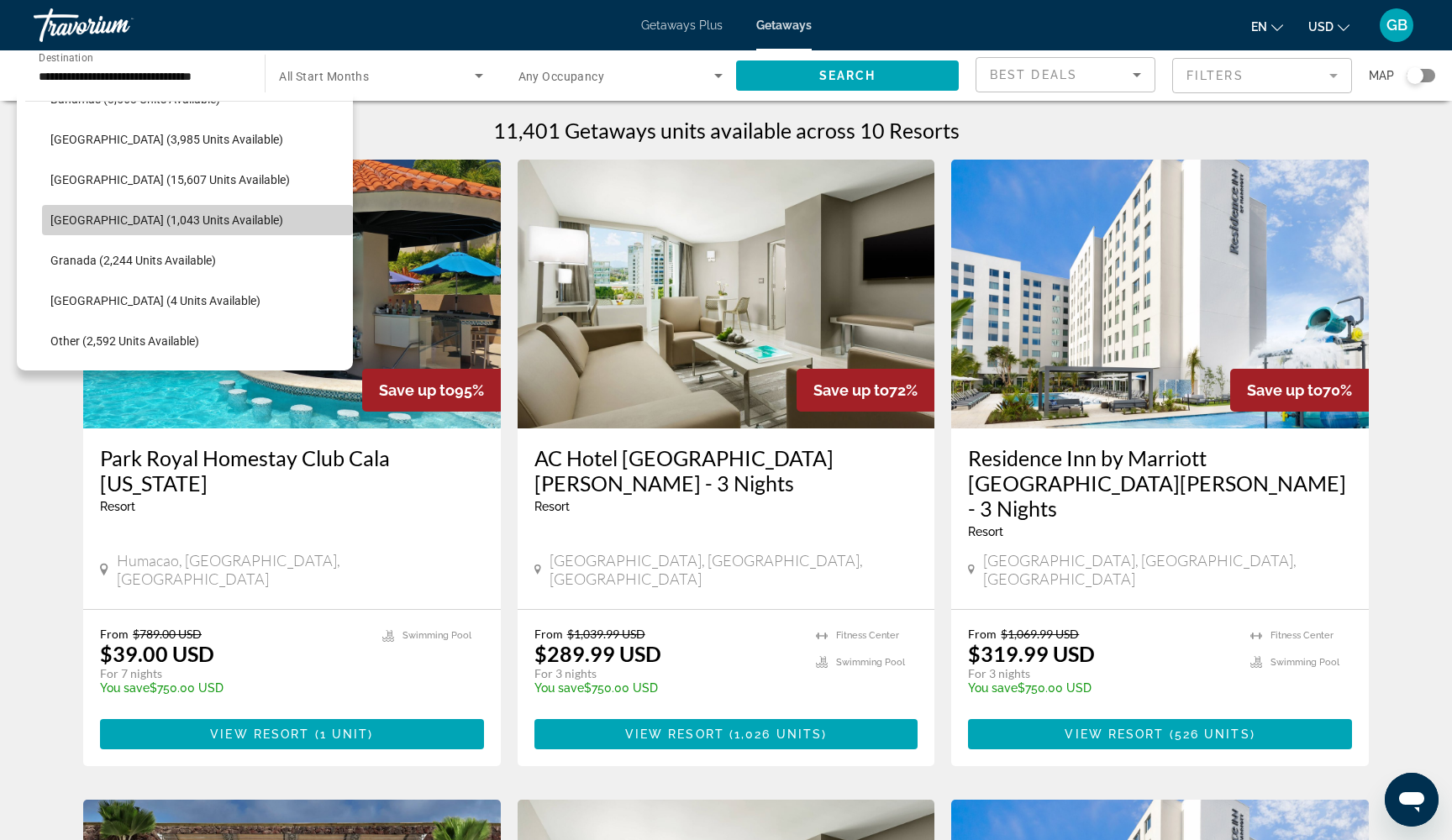
click at [112, 217] on span "Dominican Republic (1,043 units available)" at bounding box center [166, 220] width 232 height 13
type input "**********"
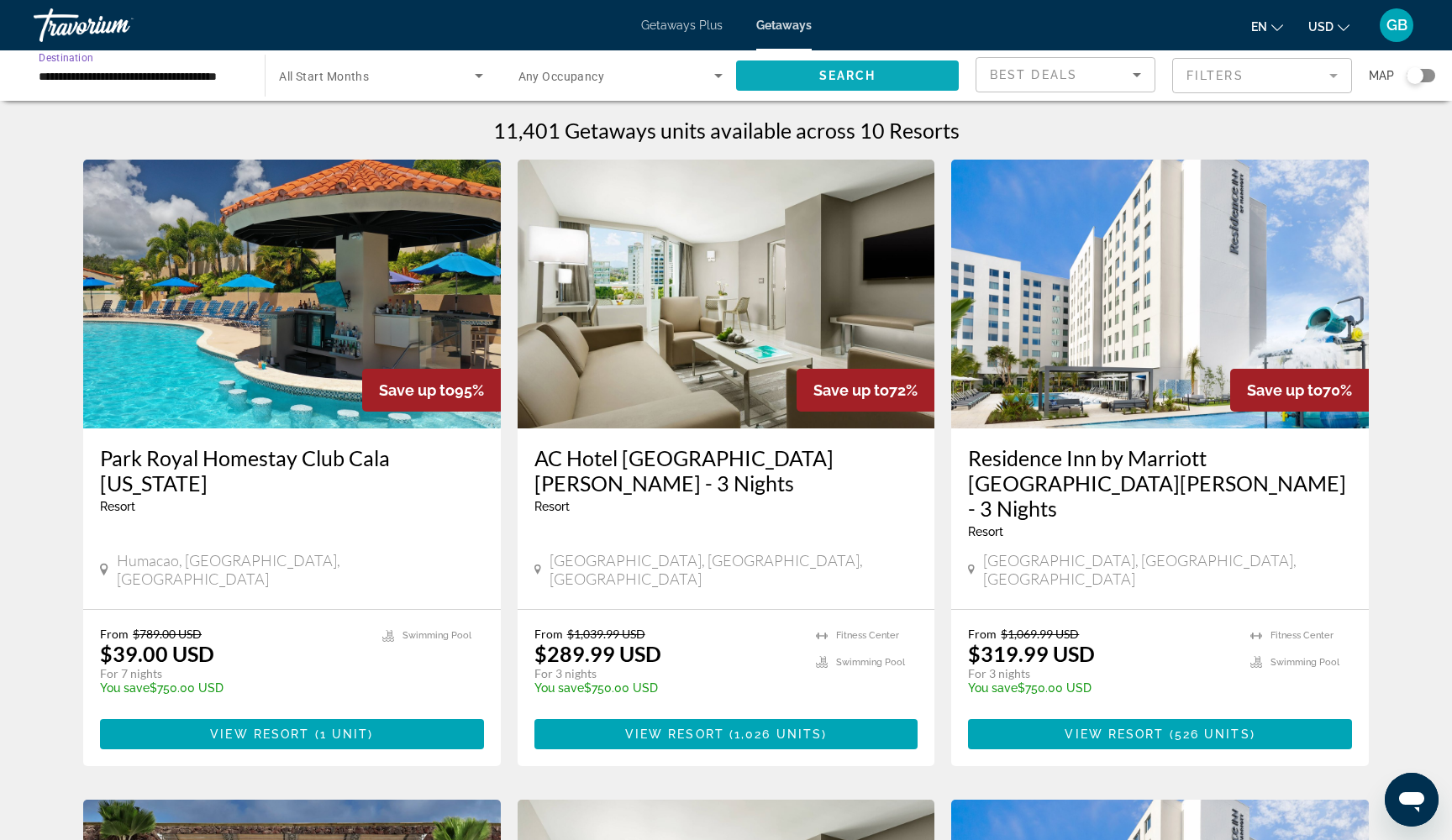
click at [862, 73] on span "Search" at bounding box center [848, 75] width 57 height 13
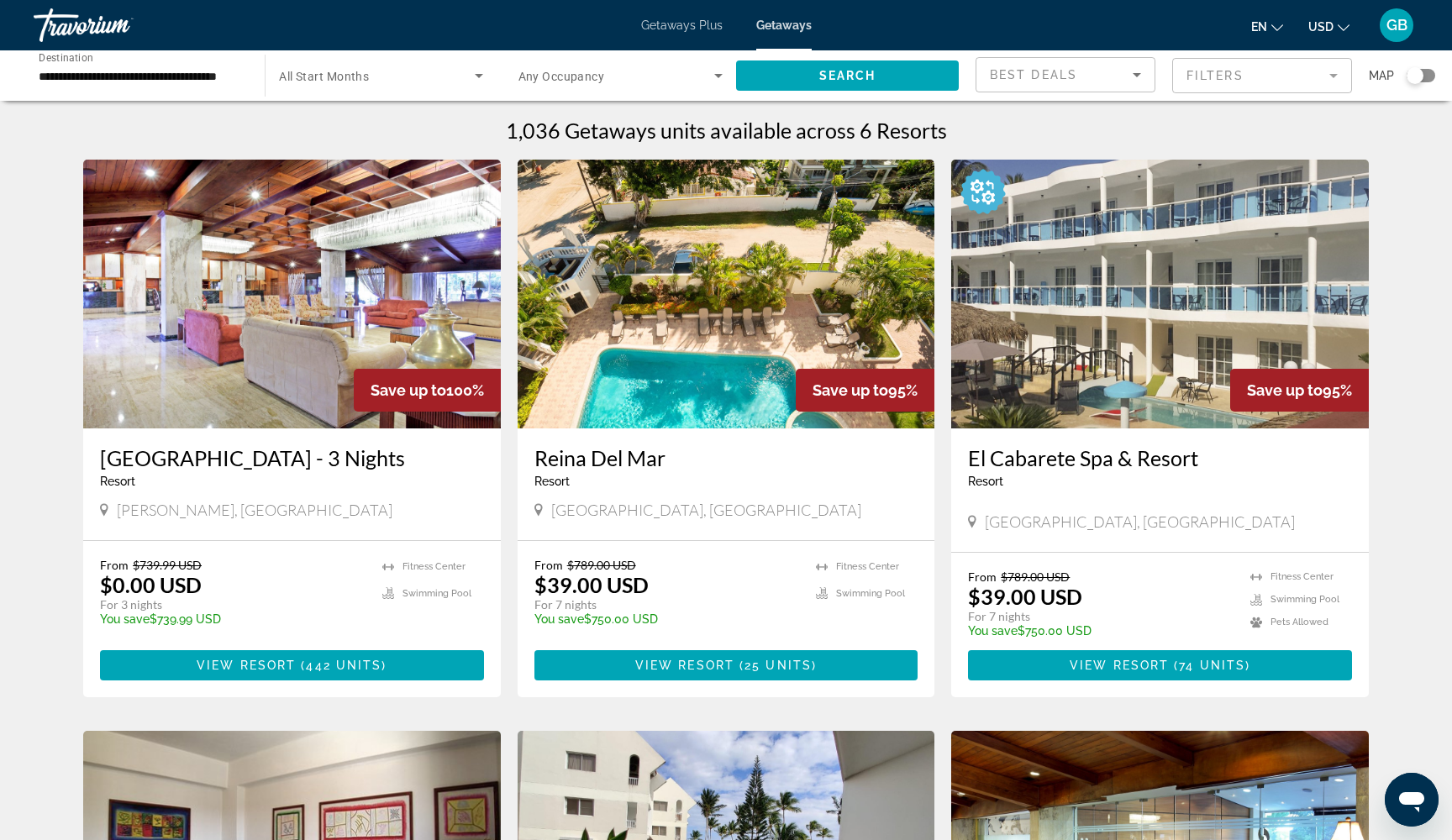
click at [739, 308] on img "Main content" at bounding box center [726, 294] width 417 height 269
